Goal: Check status: Check status

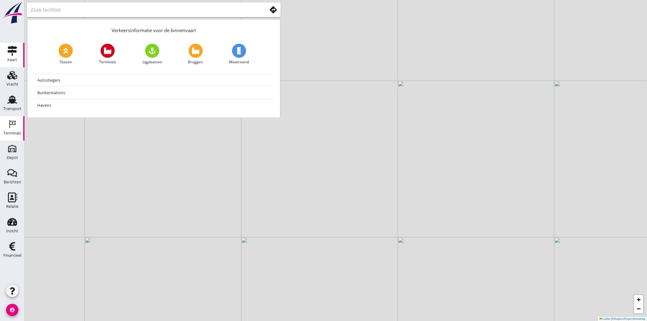
click at [13, 135] on div "Terminals" at bounding box center [12, 133] width 18 height 4
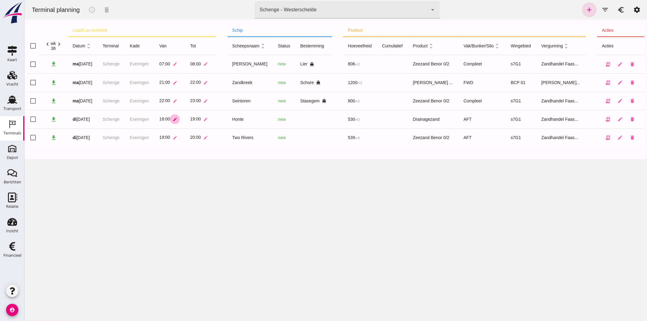
click icon "edit"
click input "checkbox"
checkbox input "true"
click at [92, 11] on icon "schedule" at bounding box center [91, 9] width 7 height 7
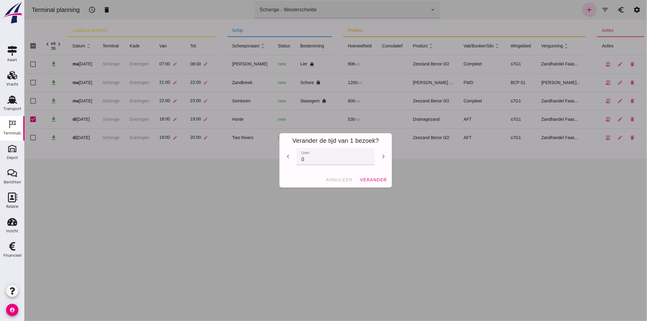
click at [288, 155] on icon "chevron_left" at bounding box center [287, 156] width 7 height 7
type input "-3"
click span "verander"
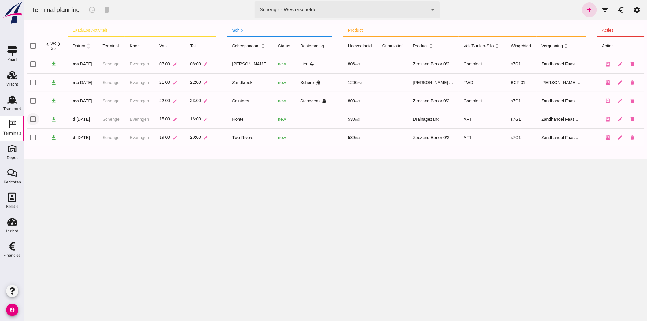
click input "checkbox"
checkbox input "true"
click at [93, 11] on icon "schedule" at bounding box center [91, 9] width 7 height 7
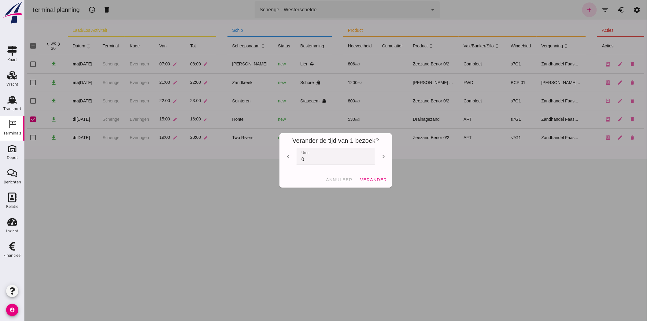
click at [382, 155] on icon "chevron_right" at bounding box center [383, 156] width 7 height 7
type input "1"
click span "verander"
checkbox input "false"
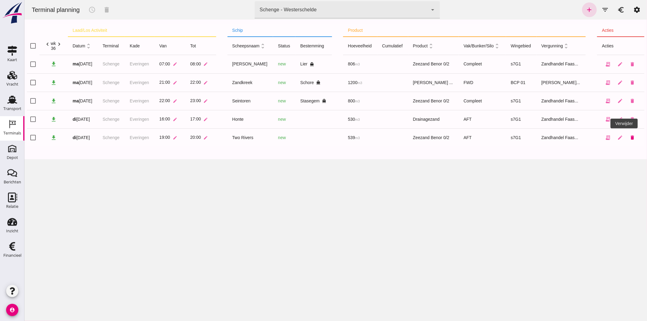
click at [630, 139] on icon "delete" at bounding box center [633, 138] width 6 height 6
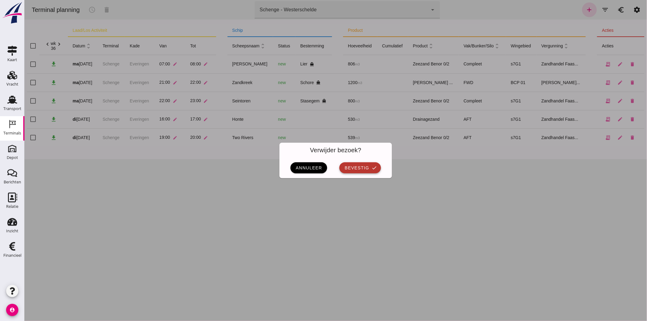
click span "bevestig"
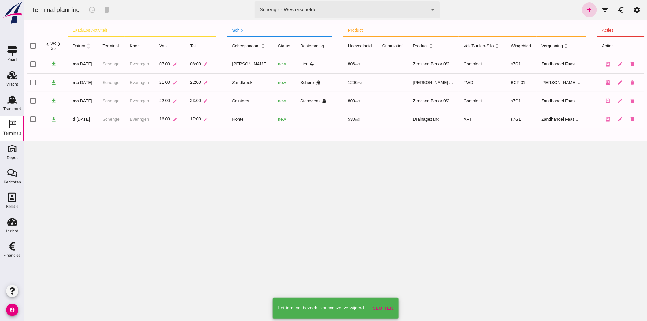
click at [586, 8] on icon "add" at bounding box center [589, 9] width 7 height 7
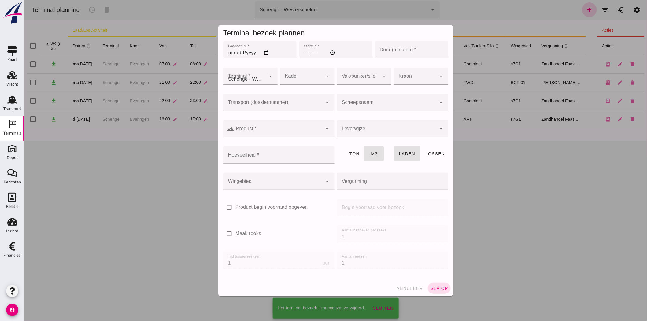
type input "Zandhandel Faasse B.V."
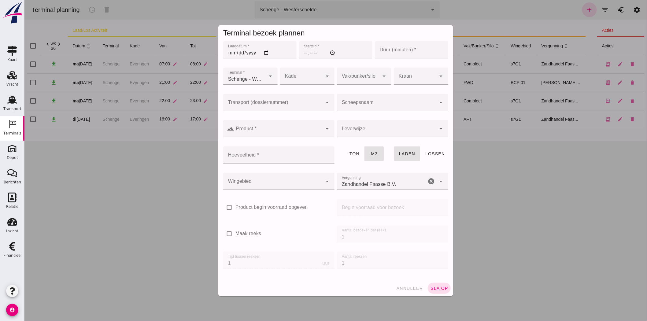
click input "Laaddatum *"
type input "0002-09-02"
type input "[DATE]"
click input "Starttijd *"
type input "16:00"
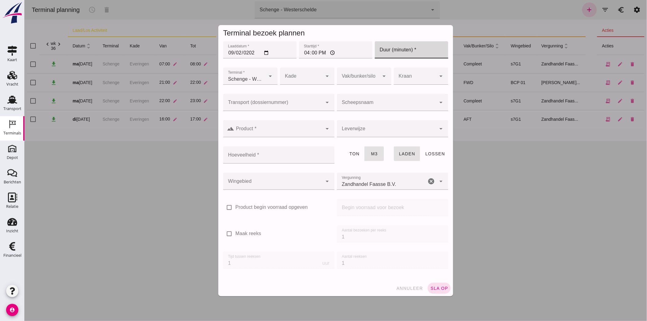
click input "Duur (minuten) *"
type input "60"
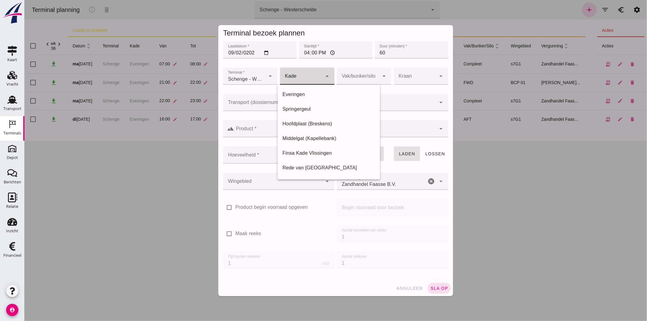
click div
click at [320, 161] on div "Everingen" at bounding box center [328, 168] width 103 height 15
type input "7"
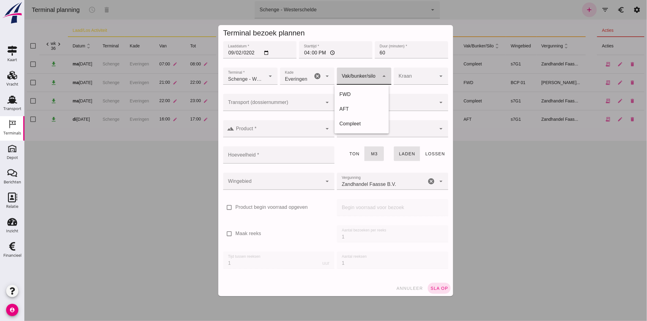
click div
click at [365, 124] on div "Compleet" at bounding box center [361, 123] width 45 height 7
type input "291"
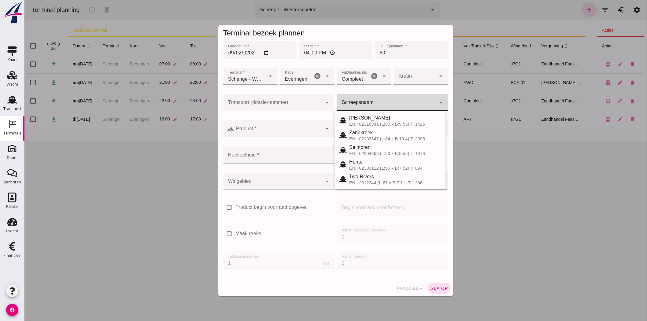
click input "Scheepsnaam"
click at [398, 138] on div "ENI: 02318443 (L:85 x B:12.12) T: 3102" at bounding box center [395, 138] width 92 height 5
type input "Bakesteyn"
type input "1643"
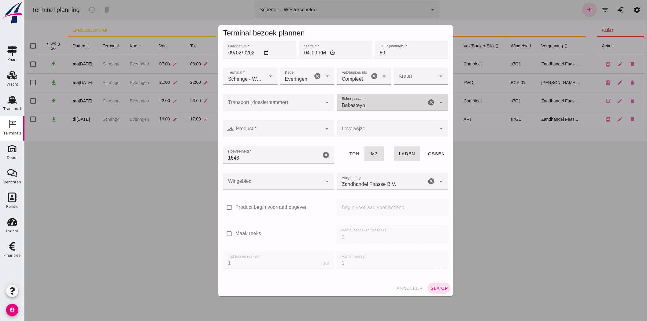
type input "Bakesteyn"
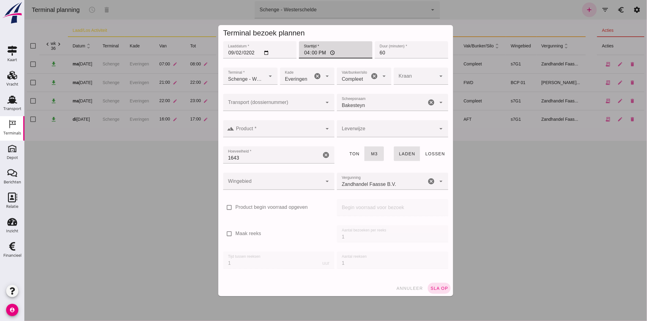
click input "16:00"
type input "15:00"
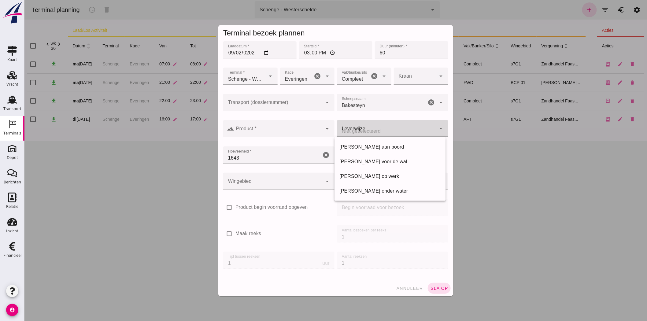
click div
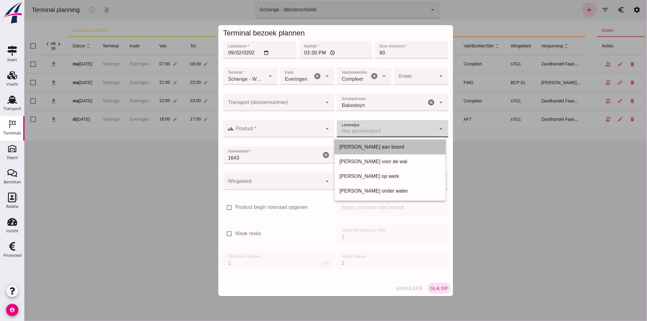
click at [382, 145] on div "[PERSON_NAME] aan boord" at bounding box center [390, 146] width 102 height 7
type input "franco_on_board"
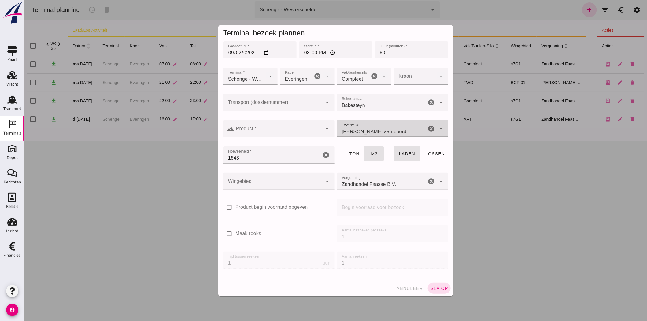
click div
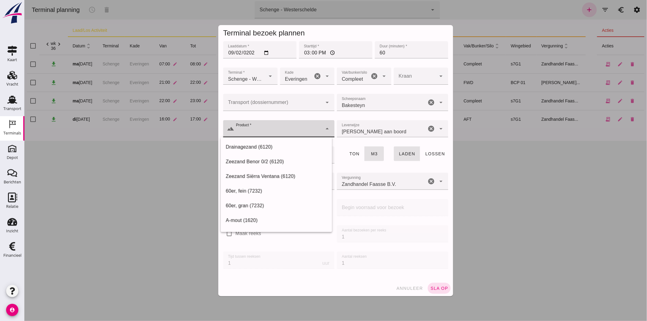
click at [397, 249] on div "Aantal bezoeken per reeks Aantal bezoeken per reeks 1" at bounding box center [393, 237] width 114 height 26
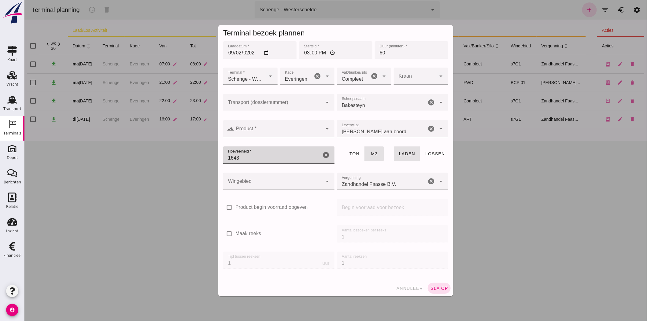
drag, startPoint x: 242, startPoint y: 158, endPoint x: 199, endPoint y: 156, distance: 43.2
click div "Terminal bezoek plannen Laaddatum * Laaddatum * [DATE] Starttijd * Starttijd * …"
type input "1505"
click div
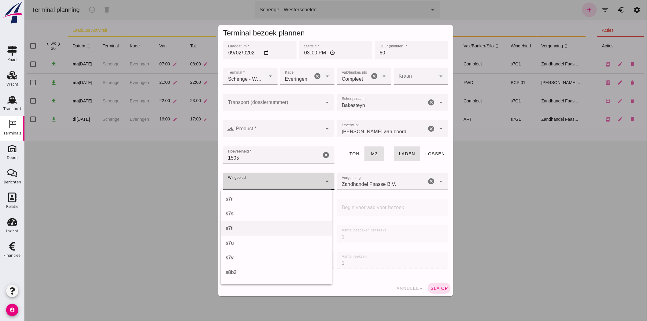
scroll to position [340, 0]
click at [257, 254] on div "s7v" at bounding box center [276, 255] width 102 height 7
type input "236"
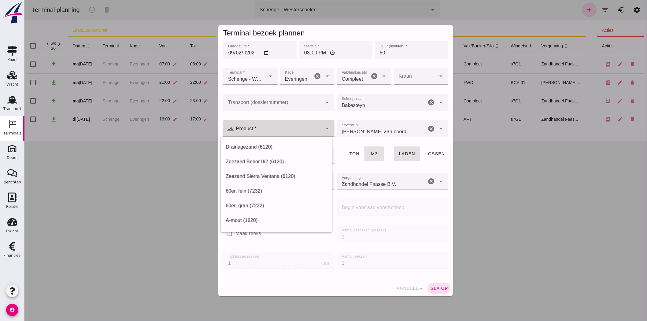
click input "Product *"
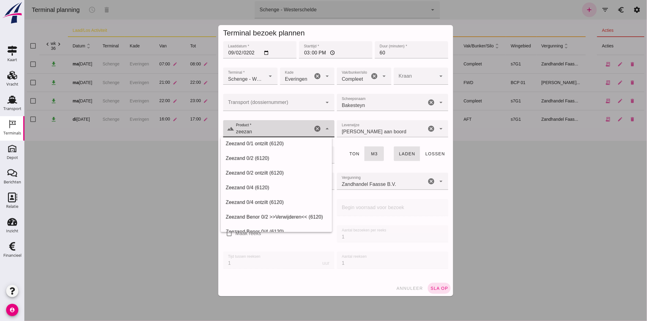
scroll to position [102, 0]
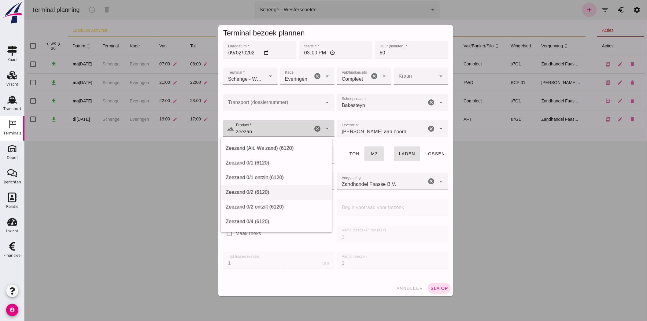
click at [277, 191] on div "Zeezand 0/2 (6120)" at bounding box center [276, 192] width 102 height 7
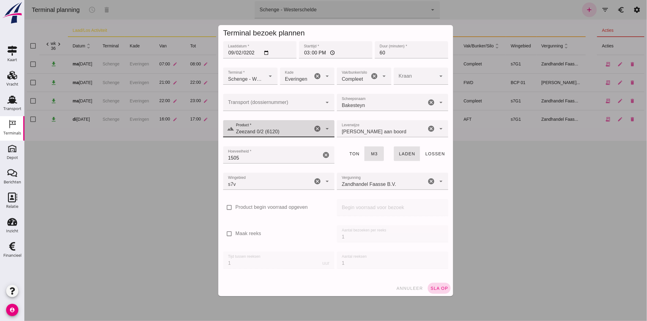
type input "Zeezand 0/2 (6120)"
click span "sla op"
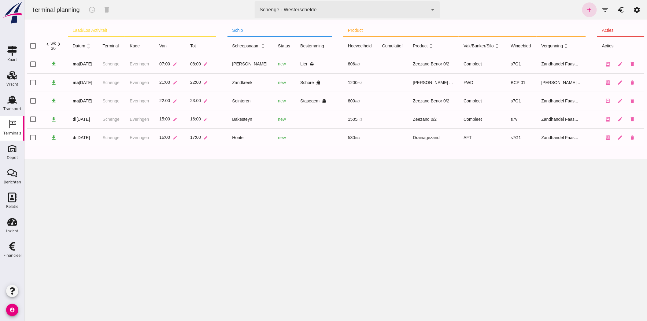
click div "Schenge - Westerschelde 9c876888-926f-4f5f-969d-c779b766b815"
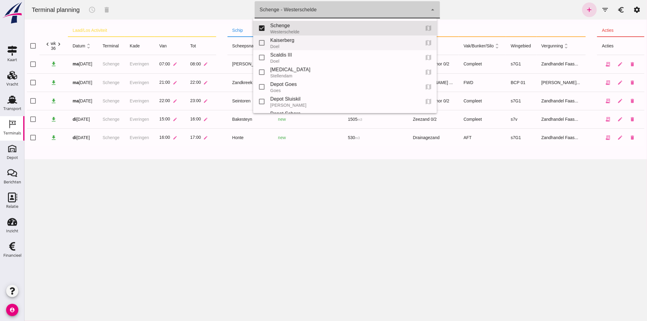
click at [300, 38] on div "Kaiserberg" at bounding box center [342, 40] width 145 height 7
type input "7f603609-51ae-4e75-986b-c9057e559465"
checkbox input "false"
checkbox input "true"
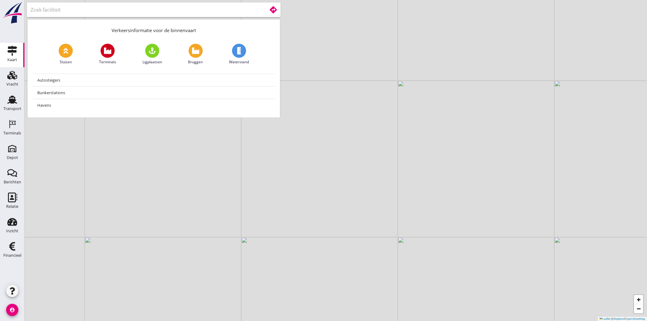
click at [138, 8] on input "text" at bounding box center [145, 10] width 228 height 10
click at [10, 102] on use at bounding box center [12, 100] width 10 height 8
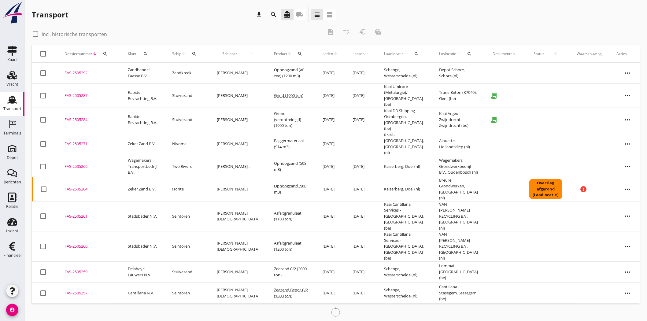
click at [103, 55] on icon "search" at bounding box center [105, 53] width 5 height 5
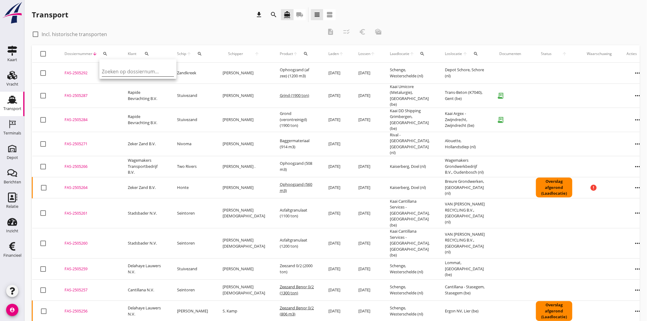
click at [109, 71] on input "Zoeken op dossiernummer..." at bounding box center [134, 72] width 64 height 10
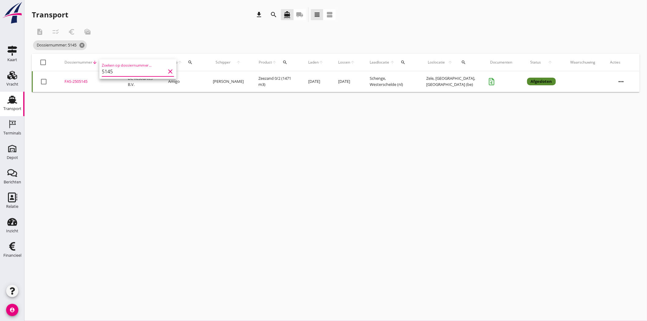
type input "5145"
click at [75, 82] on div "FAS-2505145" at bounding box center [89, 82] width 49 height 6
click at [108, 63] on div "search" at bounding box center [105, 62] width 11 height 5
drag, startPoint x: 117, startPoint y: 80, endPoint x: 87, endPoint y: 79, distance: 29.1
click at [87, 79] on div "Deel track en trace Vracht details Vracht aanpassen Schip wijzigen Vracht kopie…" at bounding box center [323, 160] width 647 height 321
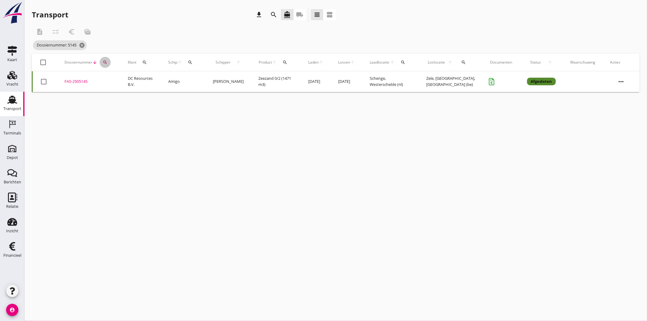
click at [106, 59] on button "search" at bounding box center [105, 62] width 11 height 11
click at [76, 80] on div "FAS-2505231" at bounding box center [89, 82] width 49 height 6
click at [104, 59] on button "search" at bounding box center [105, 62] width 11 height 11
click at [111, 77] on input "5231" at bounding box center [134, 80] width 64 height 10
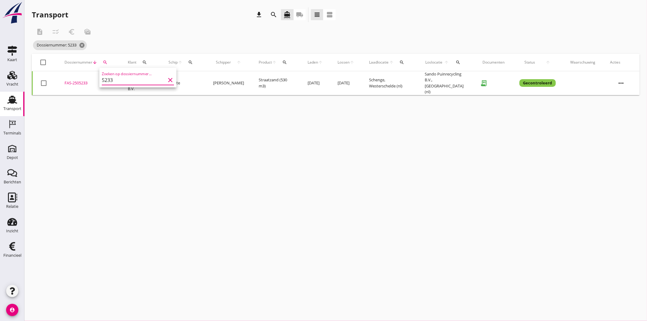
click at [71, 82] on div "FAS-2505233" at bounding box center [89, 83] width 49 height 6
click at [105, 59] on button "search" at bounding box center [105, 62] width 11 height 11
click at [115, 80] on input "5233" at bounding box center [134, 80] width 64 height 10
drag, startPoint x: 83, startPoint y: 81, endPoint x: 87, endPoint y: 74, distance: 8.8
click at [82, 81] on div "FAS-2505240" at bounding box center [89, 82] width 49 height 6
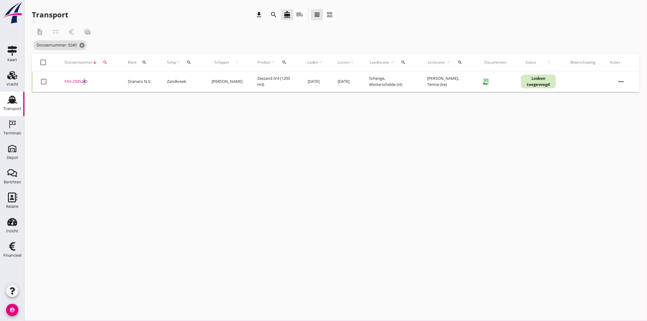
click at [107, 61] on icon "search" at bounding box center [105, 62] width 5 height 5
click at [130, 85] on div "Zoeken op dossiernummer... 5240 clear" at bounding box center [138, 80] width 72 height 10
click at [85, 80] on div "FAS-2505235" at bounding box center [89, 83] width 49 height 6
click at [107, 60] on icon "search" at bounding box center [105, 62] width 5 height 5
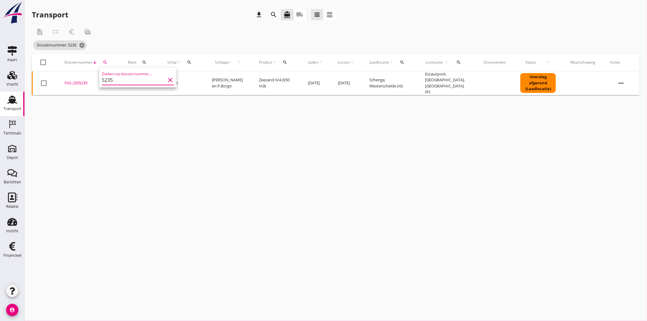
drag, startPoint x: 120, startPoint y: 81, endPoint x: 84, endPoint y: 81, distance: 35.8
click at [84, 81] on div "Deel track en trace Vracht details Vracht aanpassen Schip wijzigen Vracht kopie…" at bounding box center [323, 160] width 647 height 321
click at [103, 66] on button "search" at bounding box center [105, 62] width 11 height 11
click at [113, 80] on input "5235" at bounding box center [134, 80] width 64 height 10
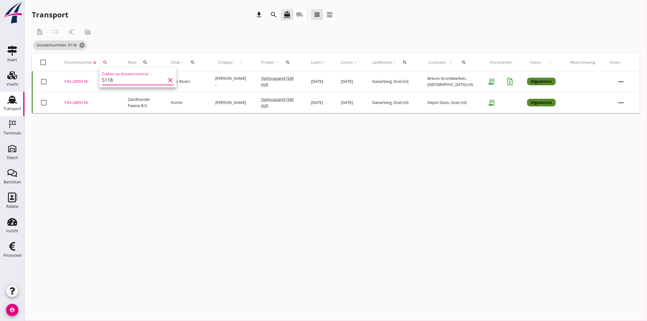
click at [80, 81] on div "FAS-2505118" at bounding box center [89, 82] width 49 height 6
click at [103, 63] on icon "search" at bounding box center [105, 62] width 5 height 5
drag, startPoint x: 96, startPoint y: 78, endPoint x: 79, endPoint y: 78, distance: 17.1
click at [79, 78] on div "Deel track en trace Vracht details Vracht aanpassen Schip wijzigen Vracht kopie…" at bounding box center [323, 160] width 647 height 321
drag, startPoint x: 106, startPoint y: 60, endPoint x: 105, endPoint y: 75, distance: 15.3
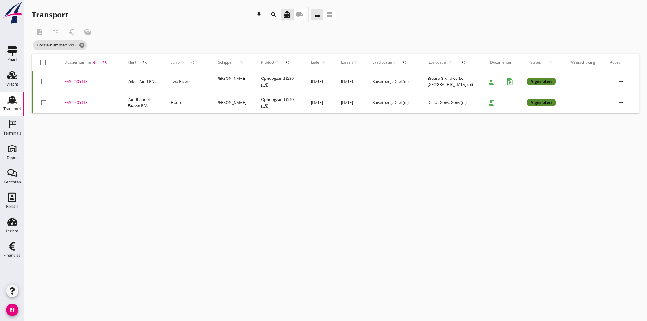
click at [106, 60] on icon "search" at bounding box center [105, 62] width 5 height 5
click at [116, 79] on input "5118" at bounding box center [134, 80] width 64 height 10
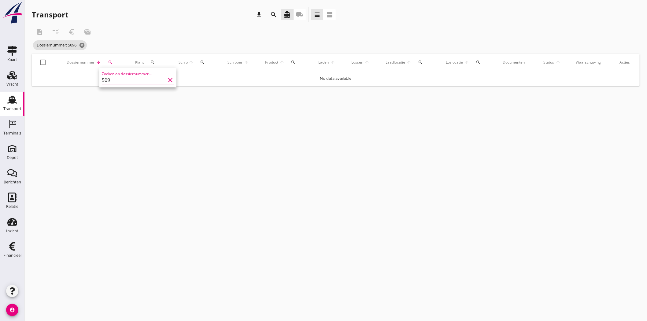
type input "5093"
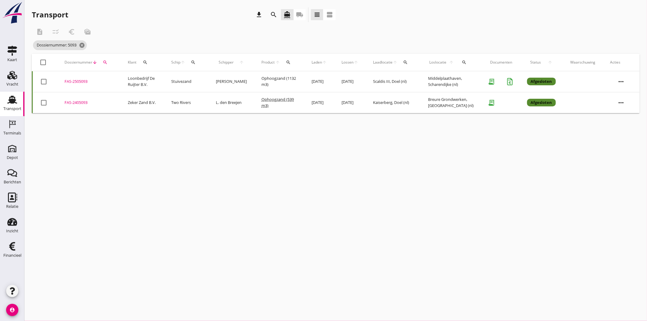
click at [76, 80] on div "FAS-2505093" at bounding box center [89, 82] width 49 height 6
click at [103, 62] on icon "search" at bounding box center [105, 62] width 5 height 5
click at [129, 78] on input "5093" at bounding box center [134, 80] width 64 height 10
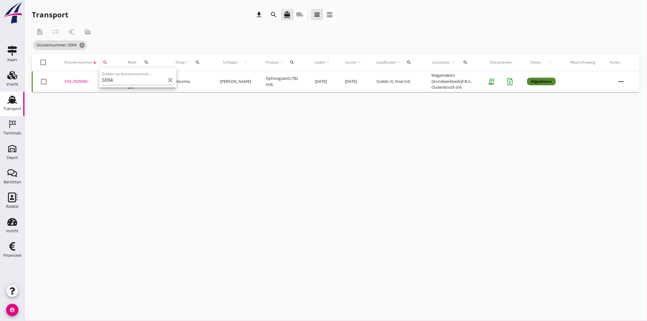
click at [82, 78] on td "FAS-2505094 upload_file Drop hier uw bestand om het aan het dossier toe te voeg…" at bounding box center [88, 81] width 63 height 21
click at [106, 64] on icon "search" at bounding box center [105, 62] width 5 height 5
click at [132, 82] on input "5094" at bounding box center [134, 80] width 64 height 10
type input "5"
click at [81, 81] on div "FAS-2505155" at bounding box center [89, 82] width 49 height 6
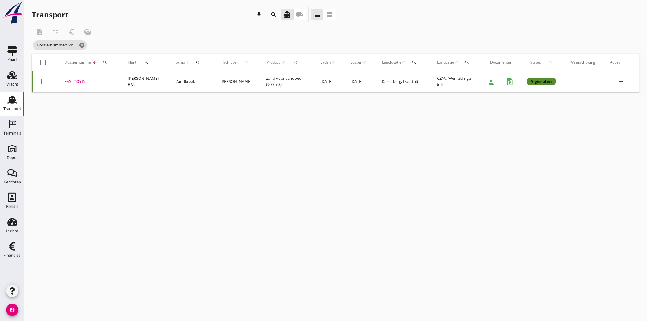
click at [103, 63] on icon "search" at bounding box center [105, 62] width 5 height 5
click at [119, 81] on input "5155" at bounding box center [134, 80] width 64 height 10
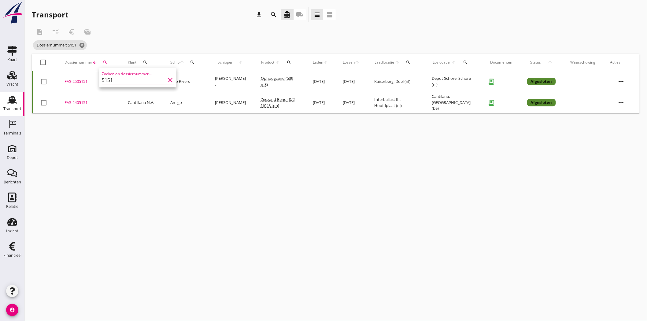
click at [82, 83] on div "FAS-2505151" at bounding box center [89, 82] width 49 height 6
click at [105, 60] on icon "search" at bounding box center [105, 62] width 5 height 5
click at [132, 82] on input "5151" at bounding box center [134, 80] width 64 height 10
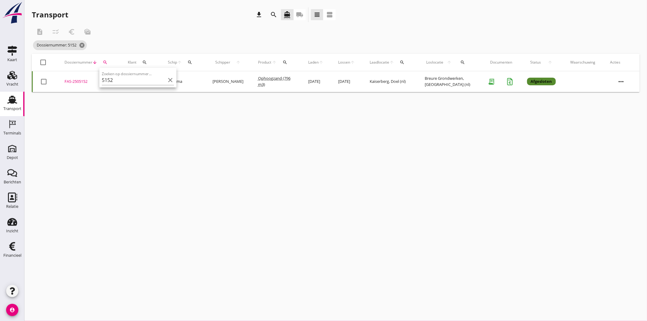
click at [79, 79] on div "FAS-2505152" at bounding box center [89, 82] width 49 height 6
click at [106, 63] on icon "search" at bounding box center [105, 62] width 5 height 5
click at [126, 80] on input "5152" at bounding box center [134, 80] width 64 height 10
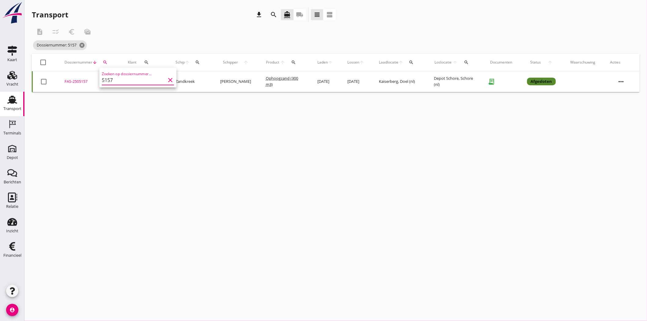
type input "5157"
click at [81, 80] on div "FAS-2505157" at bounding box center [89, 82] width 49 height 6
